Goal: Task Accomplishment & Management: Use online tool/utility

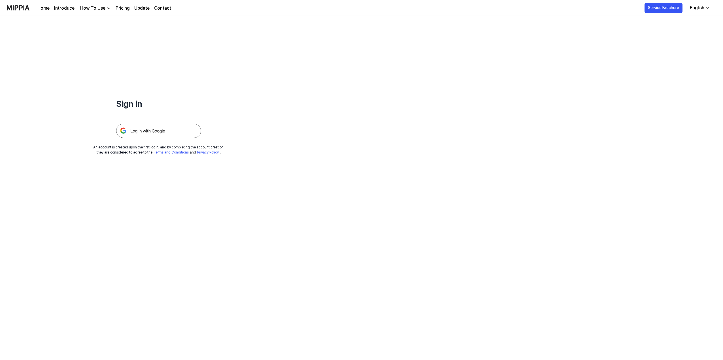
click at [143, 131] on img at bounding box center [158, 131] width 85 height 14
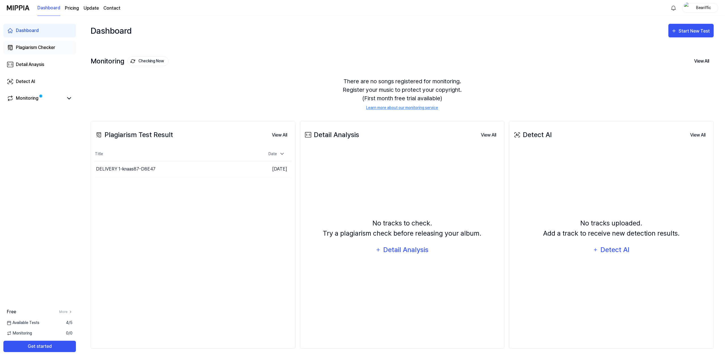
click at [41, 48] on div "Plagiarism Checker" at bounding box center [35, 47] width 39 height 7
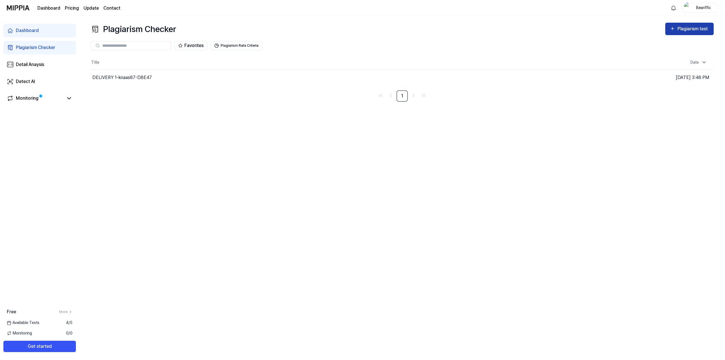
click at [690, 30] on div "Plagiarism test" at bounding box center [693, 28] width 32 height 7
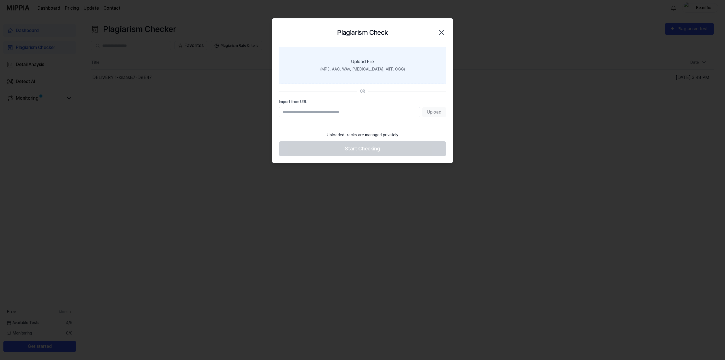
click at [341, 62] on label "Upload File (MP3, AAC, WAV, FLAC, AIFF, OGG)" at bounding box center [362, 65] width 167 height 37
click at [0, 0] on input "Upload File (MP3, AAC, WAV, FLAC, AIFF, OGG)" at bounding box center [0, 0] width 0 height 0
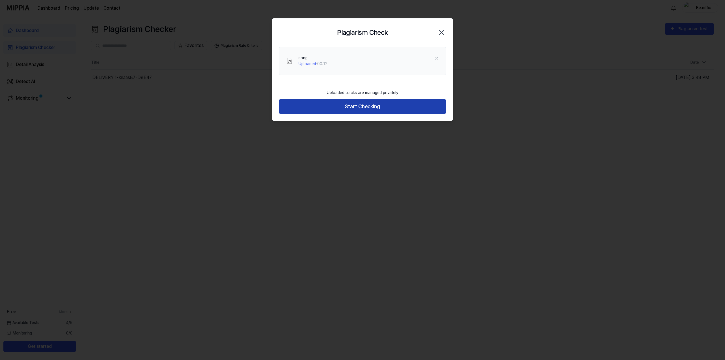
click at [367, 108] on button "Start Checking" at bounding box center [362, 106] width 167 height 15
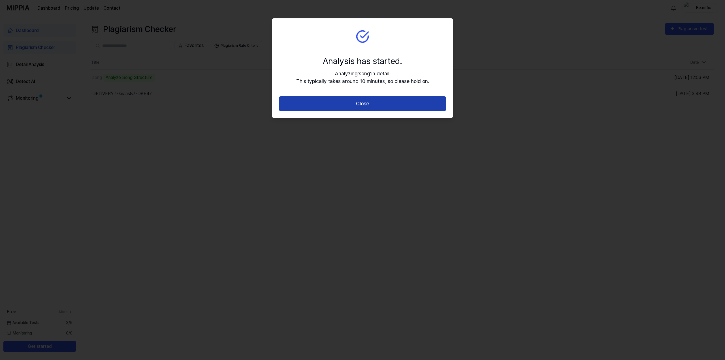
click at [416, 103] on button "Close" at bounding box center [362, 103] width 167 height 15
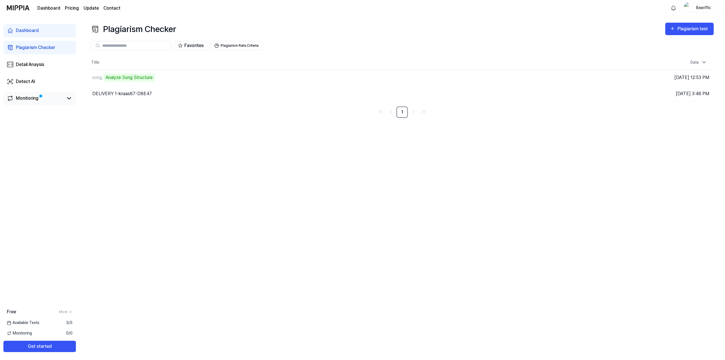
click at [65, 98] on div "Monitoring" at bounding box center [40, 98] width 66 height 7
click at [67, 98] on icon at bounding box center [69, 98] width 7 height 7
click at [67, 99] on icon at bounding box center [69, 98] width 7 height 7
click at [35, 98] on div "Monitoring" at bounding box center [27, 98] width 23 height 7
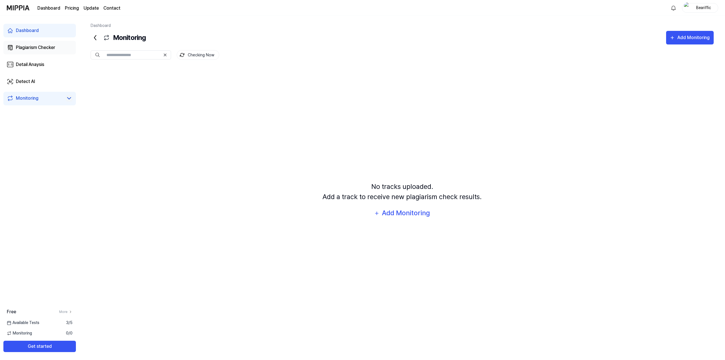
click at [39, 50] on div "Plagiarism Checker" at bounding box center [35, 47] width 39 height 7
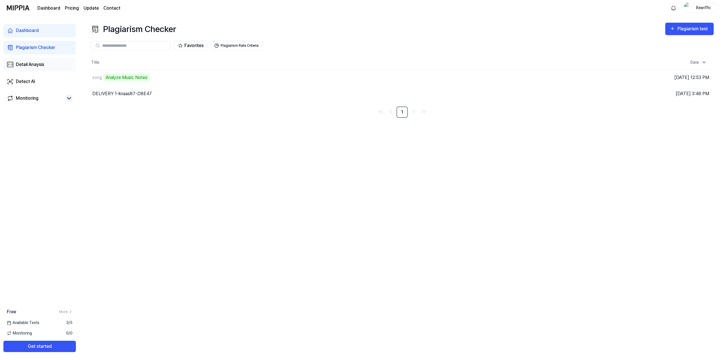
click at [37, 66] on div "Detail Anaysis" at bounding box center [30, 64] width 28 height 7
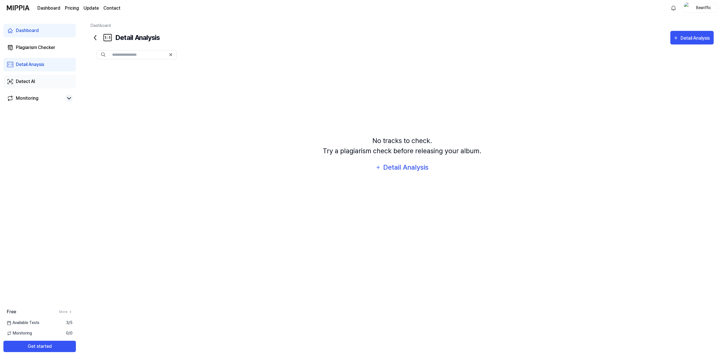
click at [36, 82] on link "Detect AI" at bounding box center [39, 82] width 72 height 14
click at [39, 48] on div "Plagiarism Checker" at bounding box center [35, 47] width 39 height 7
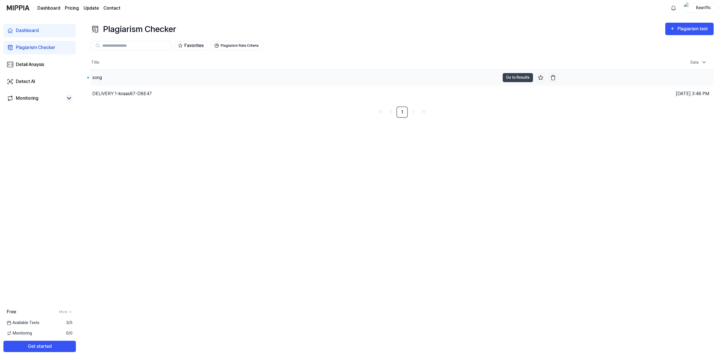
click at [128, 76] on div "song" at bounding box center [295, 78] width 409 height 16
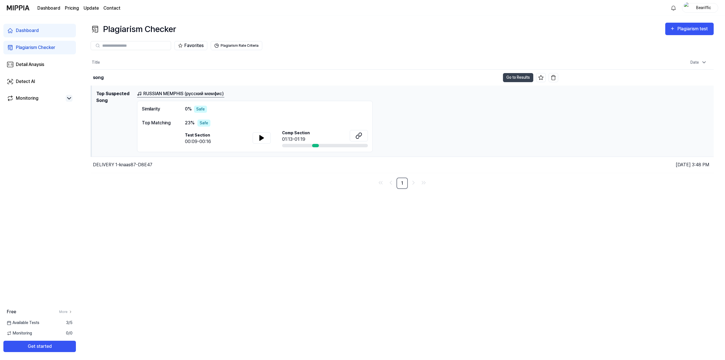
click at [315, 145] on div at bounding box center [315, 145] width 7 height 3
click at [263, 139] on icon at bounding box center [261, 137] width 7 height 7
click at [356, 136] on icon at bounding box center [358, 135] width 7 height 7
click at [503, 77] on button "Go to Results" at bounding box center [518, 77] width 30 height 9
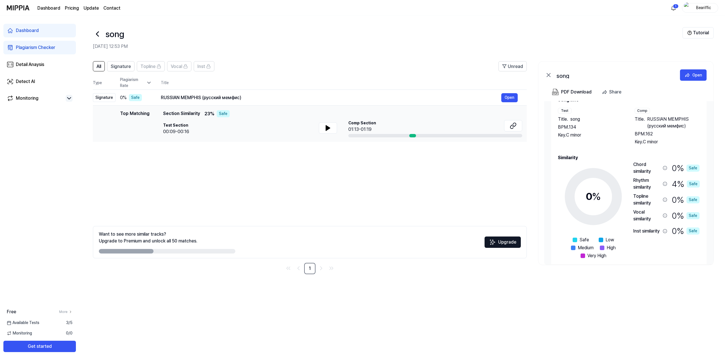
scroll to position [24, 0]
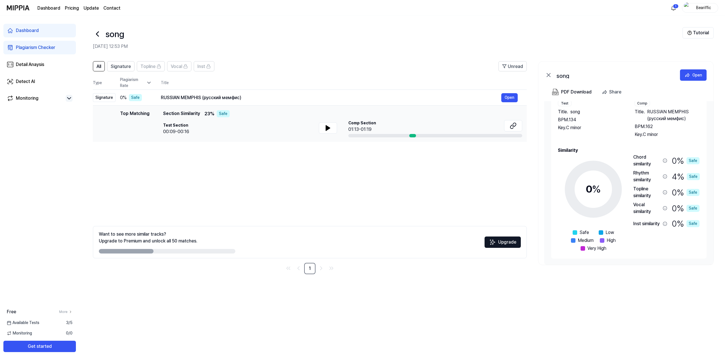
click at [664, 172] on div "Rhythm similarity" at bounding box center [650, 177] width 34 height 14
click at [664, 177] on icon at bounding box center [665, 176] width 5 height 5
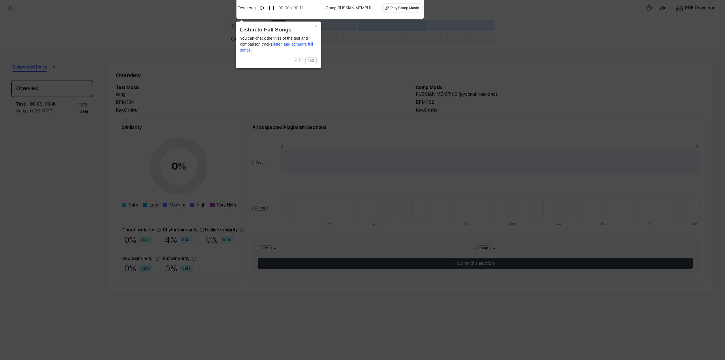
click at [230, 115] on icon at bounding box center [362, 178] width 725 height 363
